Goal: Transaction & Acquisition: Purchase product/service

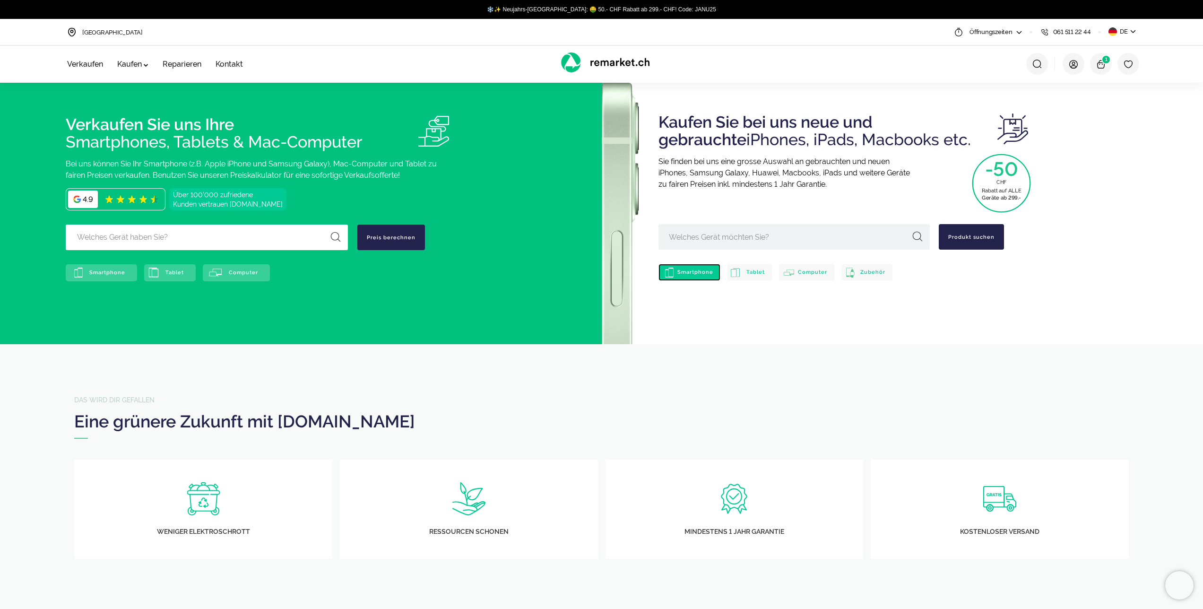
click at [687, 273] on span "Smartphone" at bounding box center [695, 272] width 36 height 6
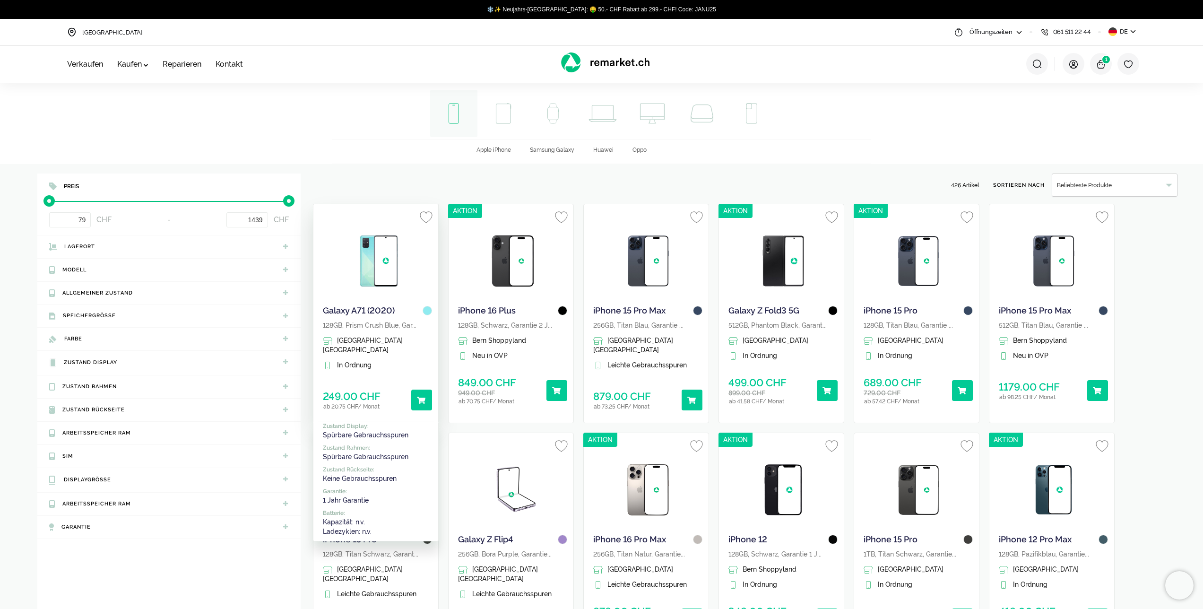
click at [392, 275] on img at bounding box center [377, 260] width 57 height 71
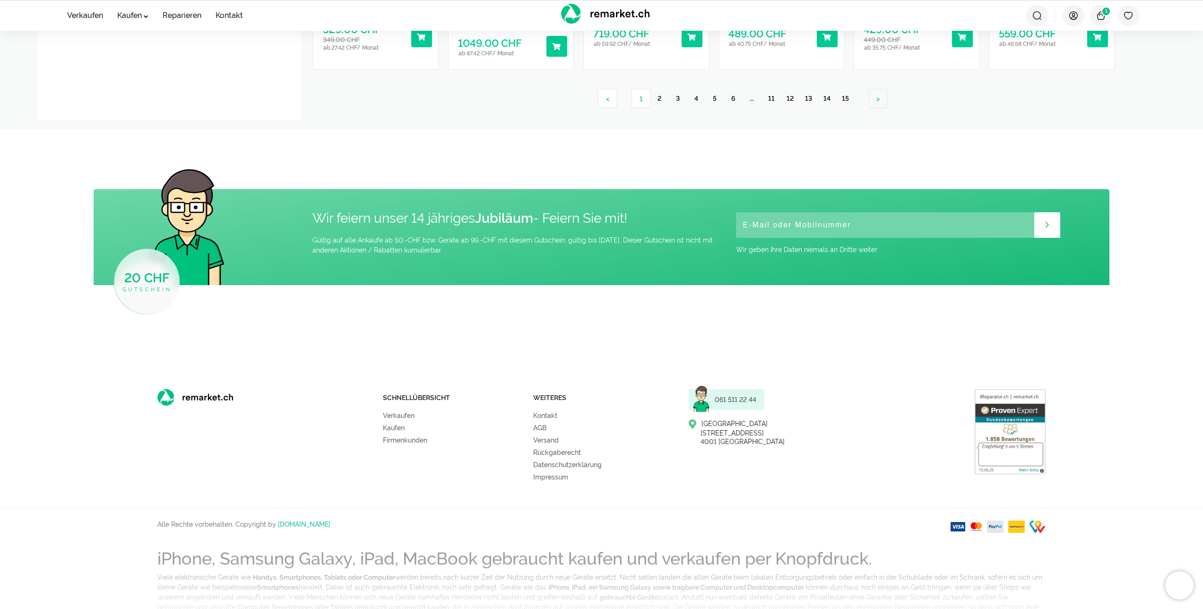
scroll to position [1225, 0]
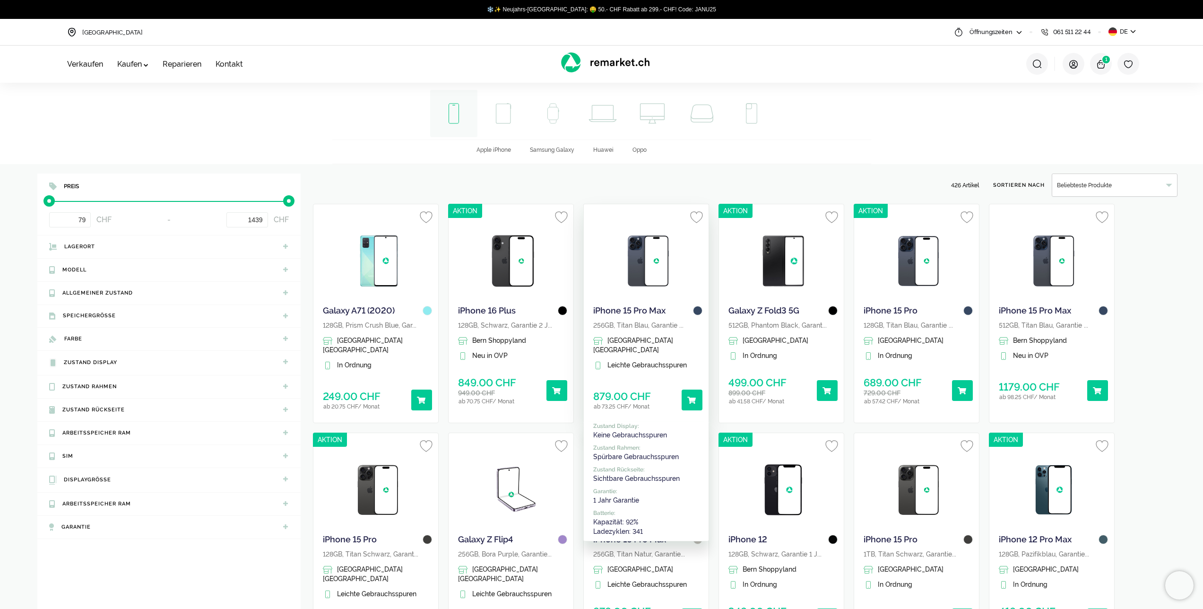
click at [637, 270] on img at bounding box center [648, 260] width 57 height 71
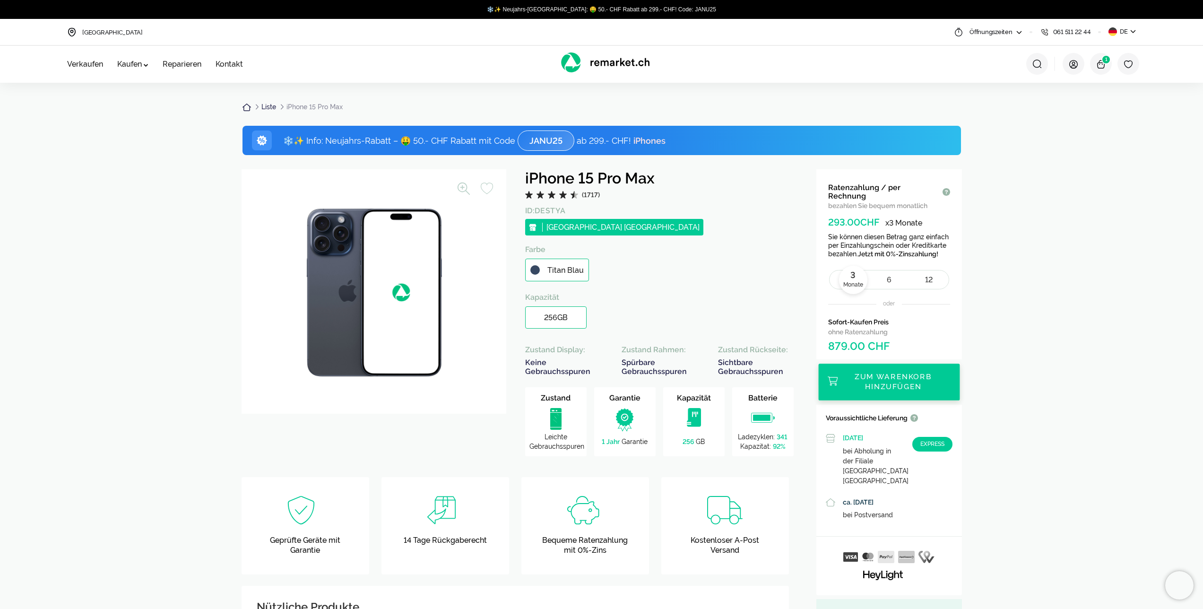
click at [888, 275] on div "6" at bounding box center [889, 279] width 28 height 9
click at [923, 275] on div "12" at bounding box center [929, 279] width 28 height 9
click at [849, 275] on div "3" at bounding box center [849, 279] width 28 height 9
